Goal: Information Seeking & Learning: Learn about a topic

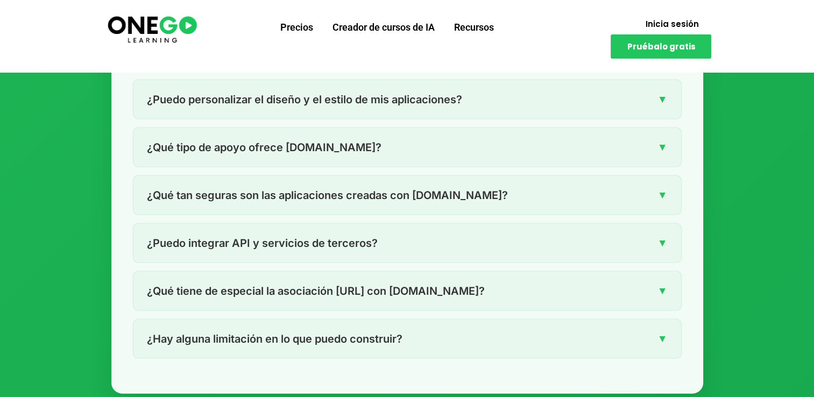
scroll to position [2155, 0]
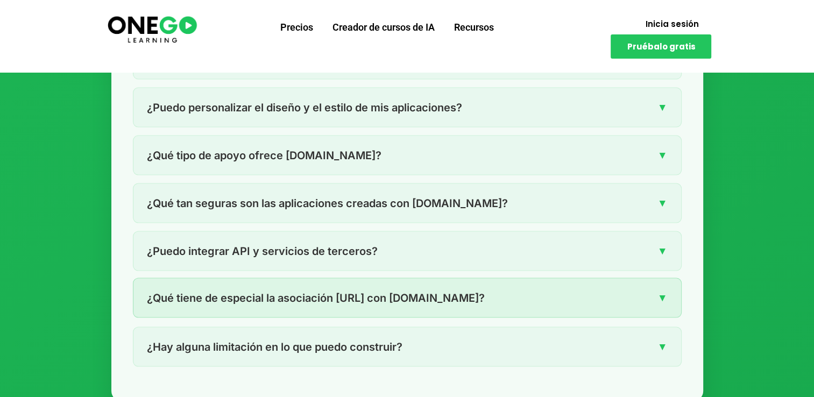
click at [668, 297] on div "¿Qué tiene de especial la asociación [URL] con [DOMAIN_NAME]? ▼" at bounding box center [407, 298] width 548 height 39
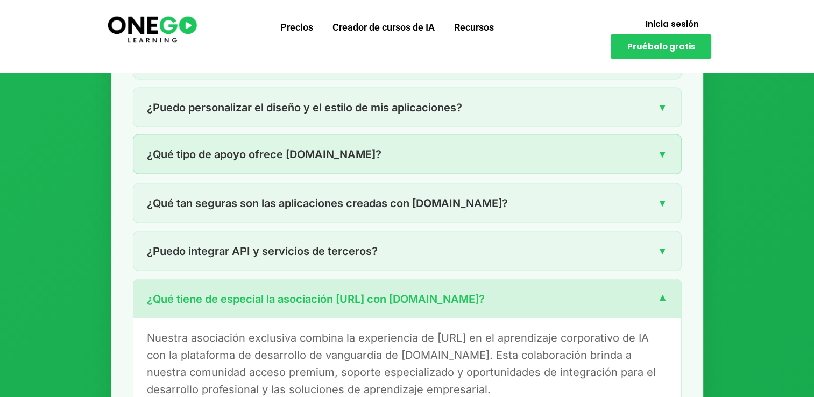
click at [663, 154] on span "▼" at bounding box center [663, 154] width 10 height 17
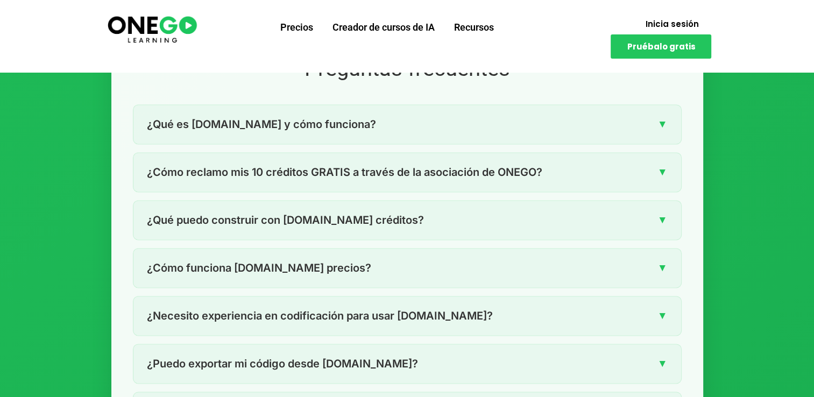
scroll to position [1476, 0]
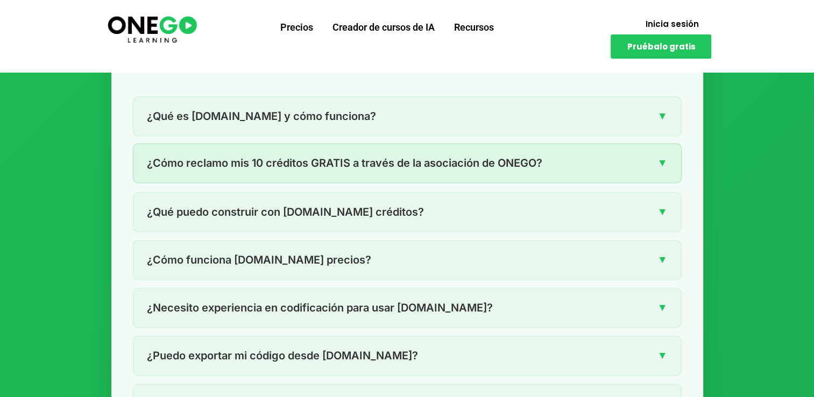
click at [662, 161] on span "▼" at bounding box center [663, 162] width 10 height 17
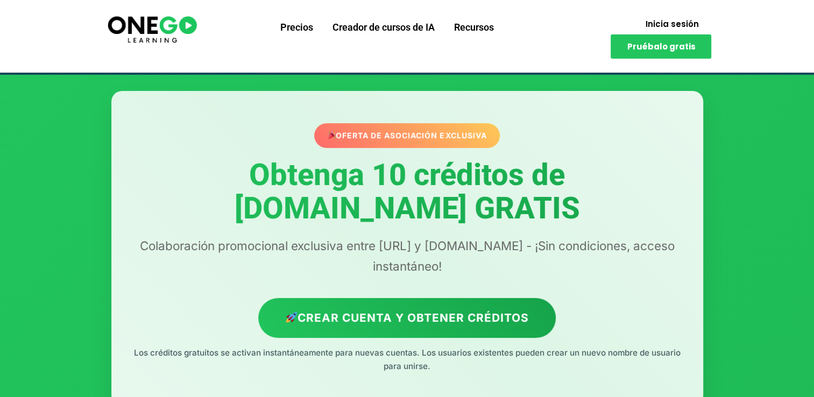
scroll to position [0, 0]
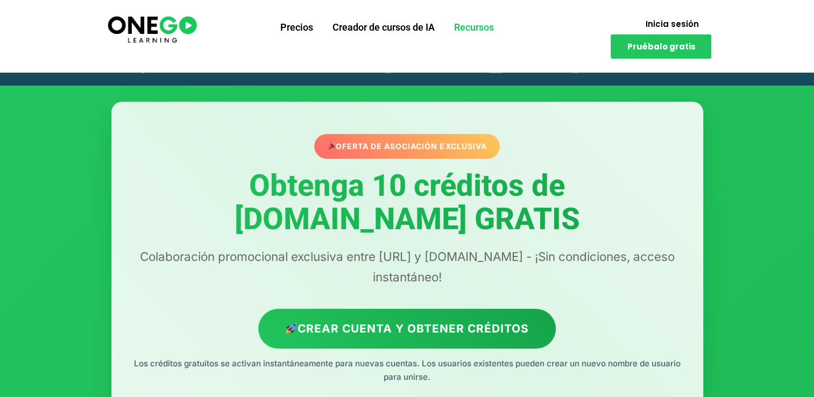
click at [482, 29] on link "Recursos" at bounding box center [473, 27] width 59 height 28
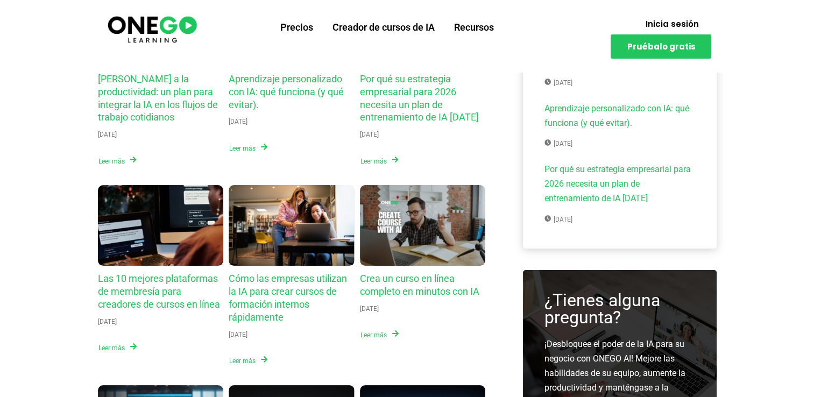
scroll to position [90, 0]
